Goal: Task Accomplishment & Management: Use online tool/utility

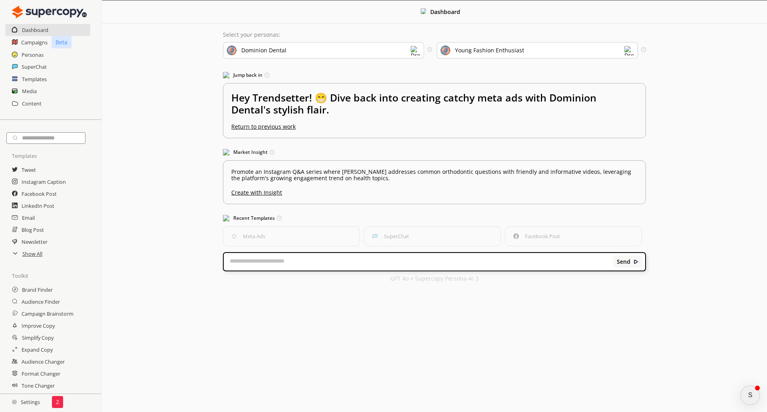
drag, startPoint x: 30, startPoint y: 256, endPoint x: 76, endPoint y: 257, distance: 46.3
click at [30, 256] on h2 "Show All" at bounding box center [32, 254] width 20 height 12
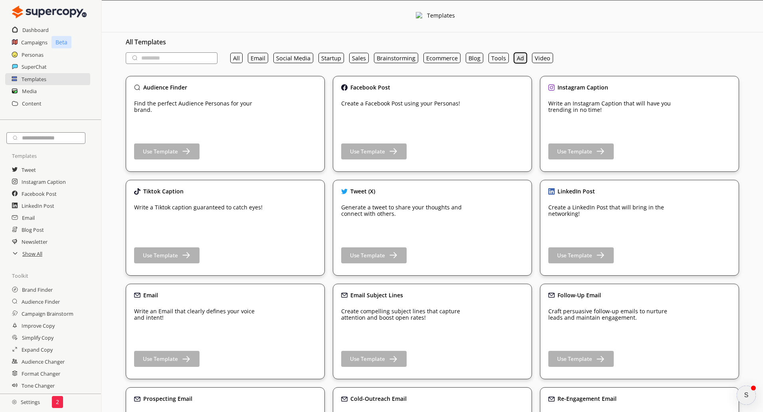
click at [521, 58] on button "Ad" at bounding box center [520, 58] width 13 height 10
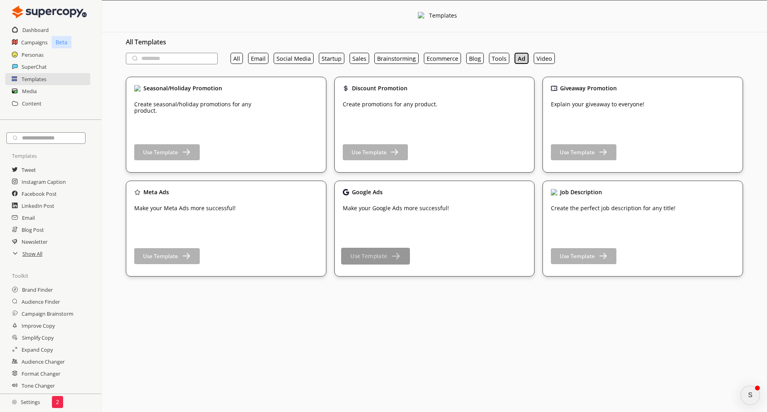
click at [379, 258] on b "Use Template" at bounding box center [368, 256] width 37 height 8
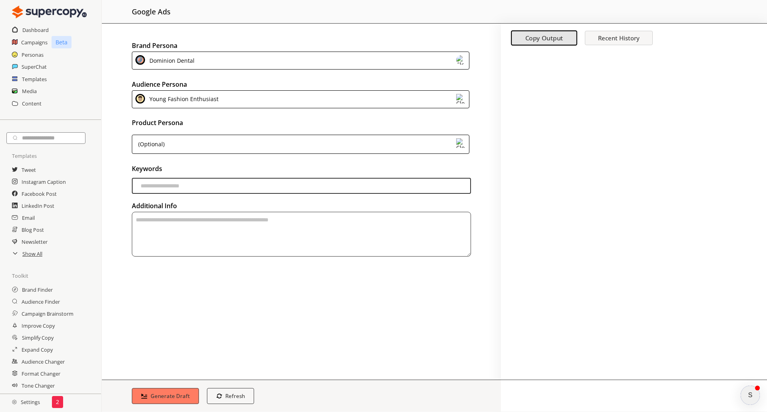
click at [207, 100] on div "Young Fashion Enthusiast" at bounding box center [183, 99] width 72 height 11
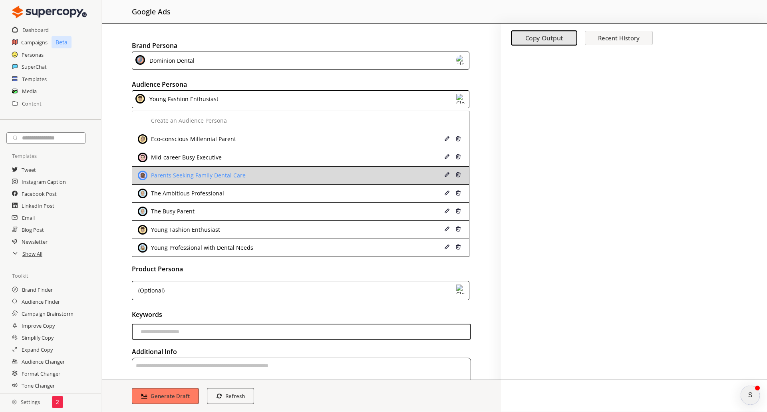
click at [210, 176] on div "Parents Seeking Family Dental Care" at bounding box center [197, 175] width 97 height 6
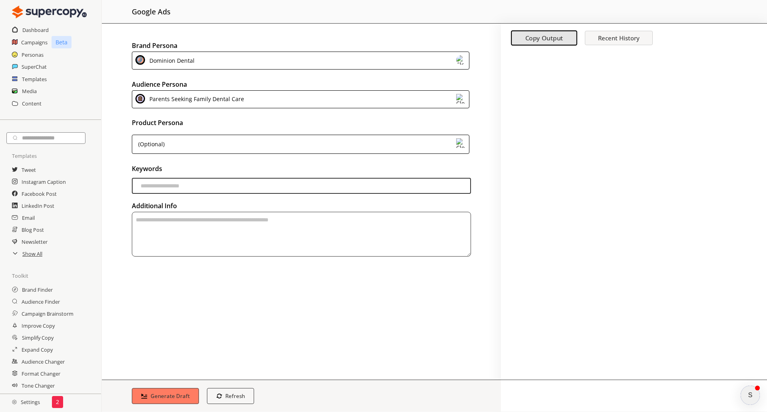
click at [343, 139] on div "(Optional)" at bounding box center [300, 144] width 337 height 19
click at [483, 249] on div "Brand Persona Dominion Dental Audience Persona Parents Seeking Family Dental Ca…" at bounding box center [301, 202] width 399 height 356
